Goal: Find specific page/section: Find specific page/section

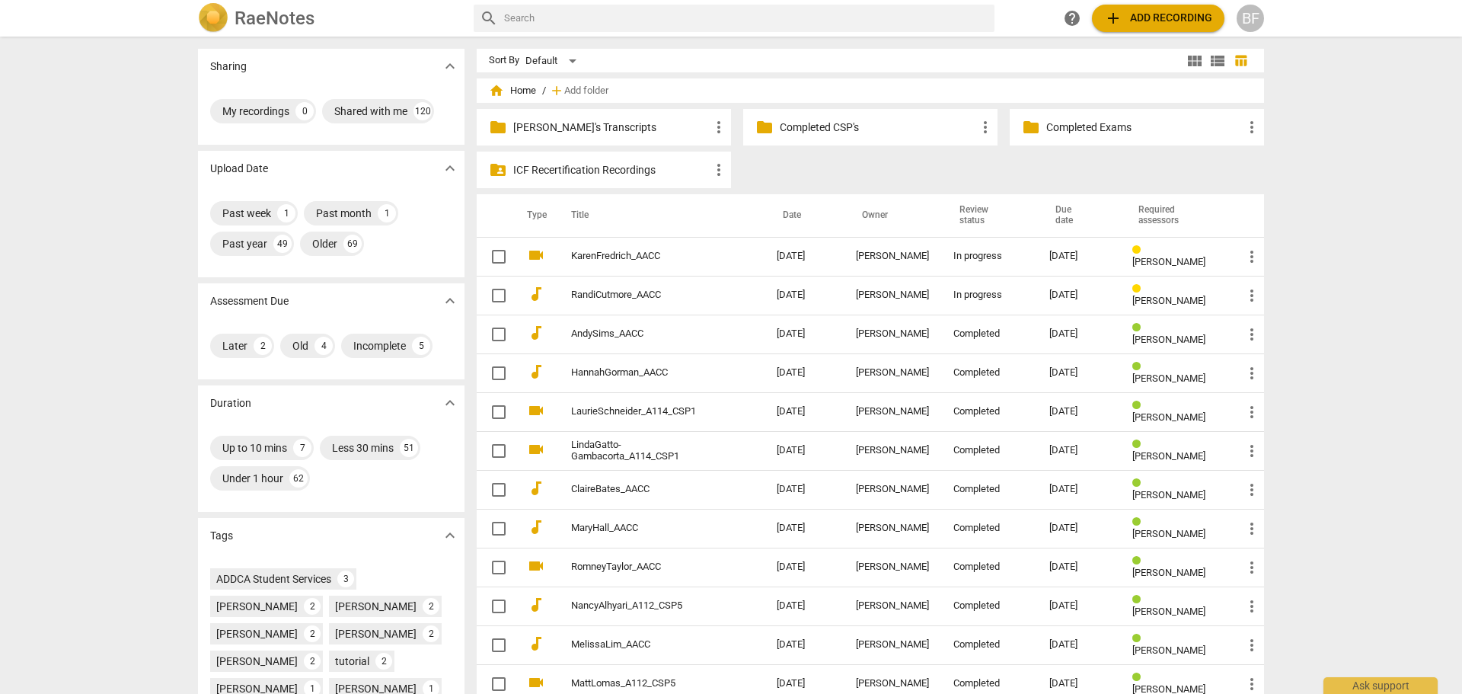
click at [591, 120] on p "Bethany's Transcripts" at bounding box center [611, 128] width 196 height 16
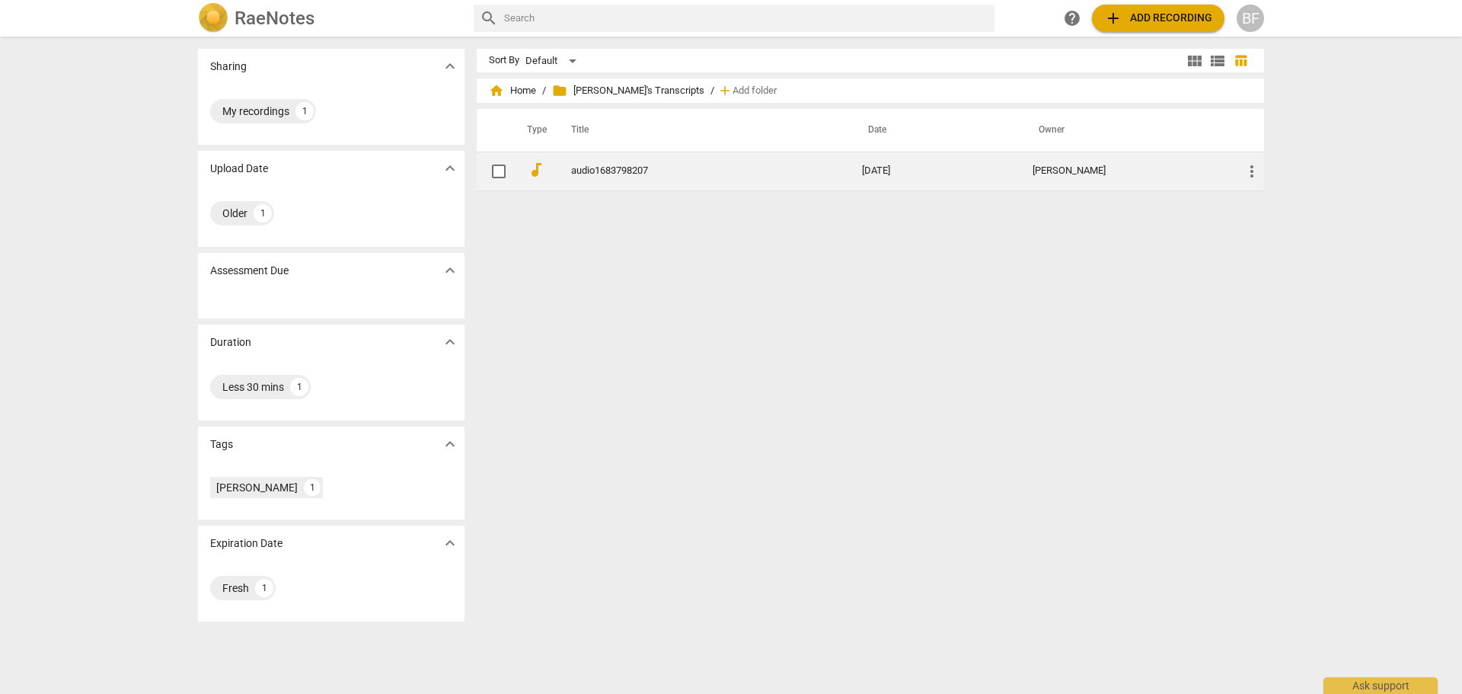
click at [627, 168] on link "audio1683798207" at bounding box center [689, 170] width 236 height 11
click at [627, 0] on html "RaeNotes search help add Add recording BF Sharing expand_more My recordings 1 U…" at bounding box center [731, 0] width 1462 height 0
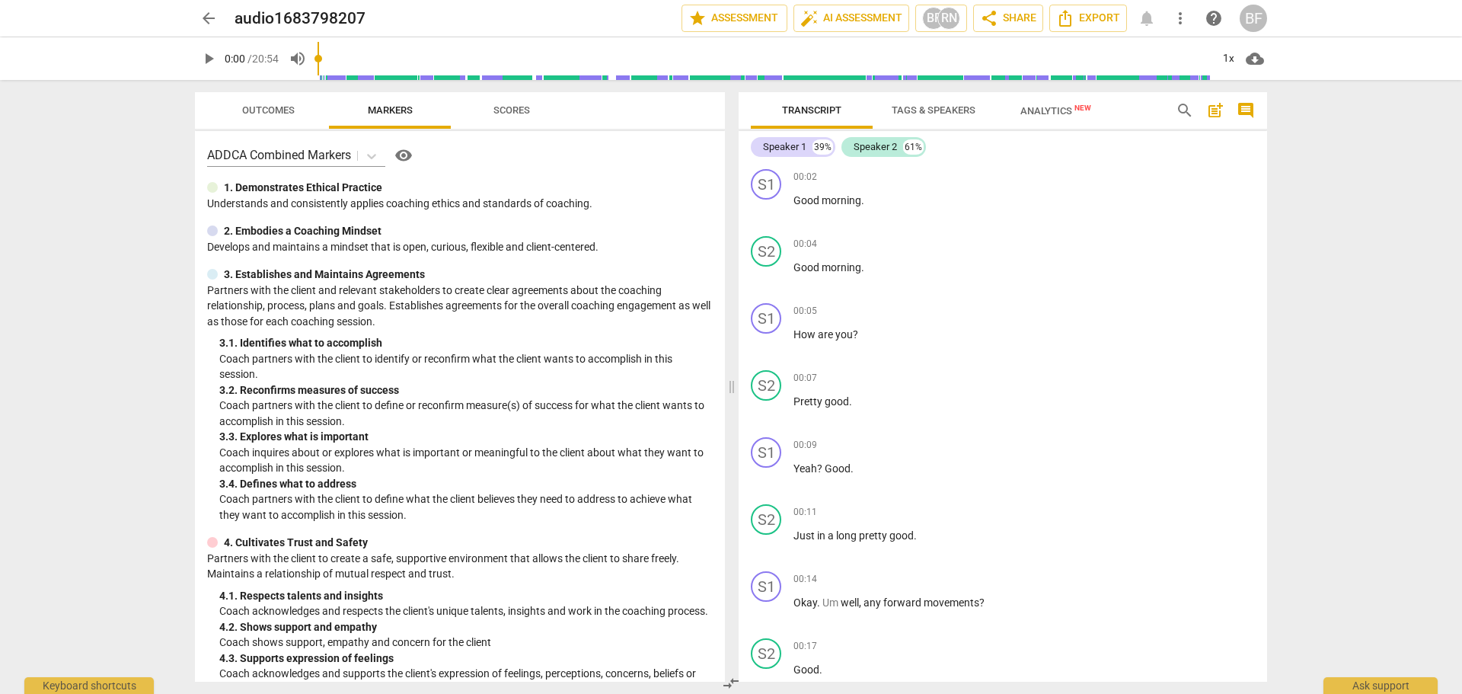
click at [1209, 113] on span "post_add" at bounding box center [1215, 110] width 18 height 18
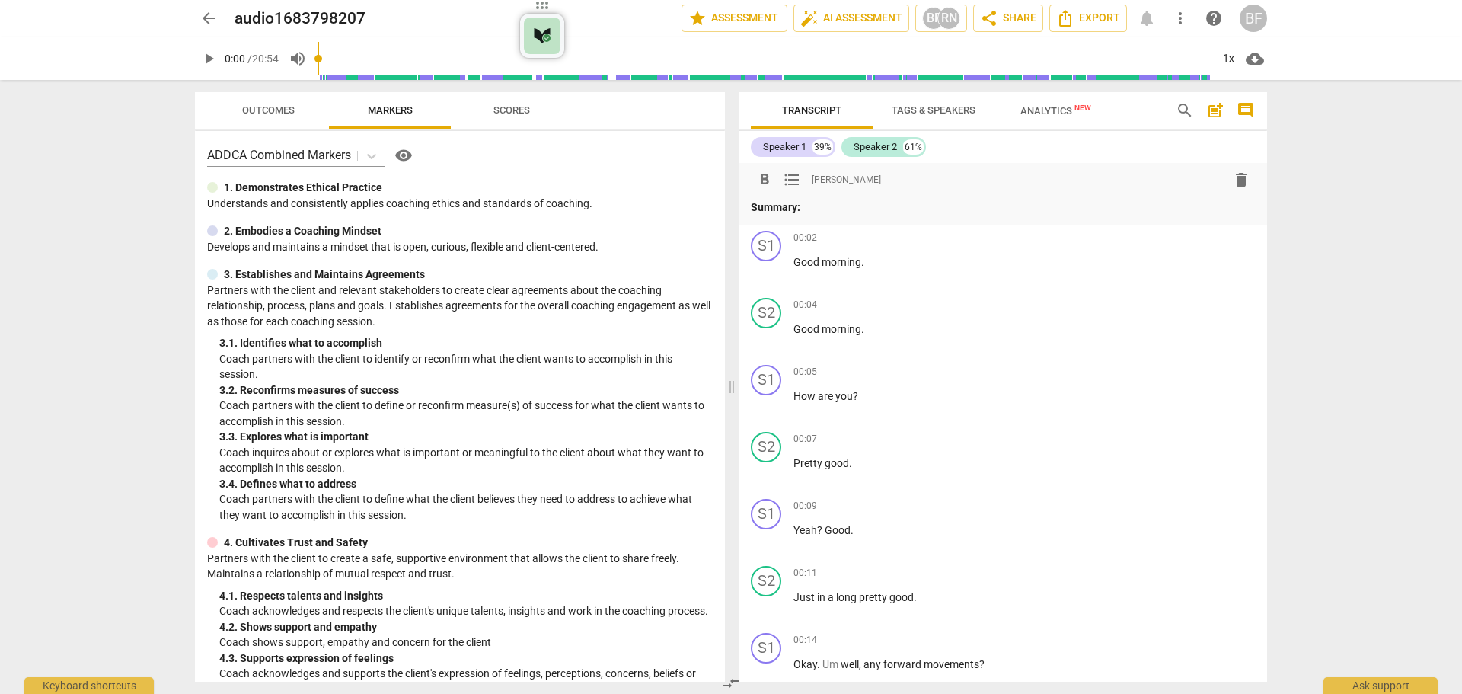
click at [876, 218] on div "format_bold format_list_bulleted Bethany Febus delete Summary:" at bounding box center [1003, 194] width 528 height 62
click at [828, 202] on p "Summary:" at bounding box center [1003, 208] width 504 height 16
